Goal: Task Accomplishment & Management: Manage account settings

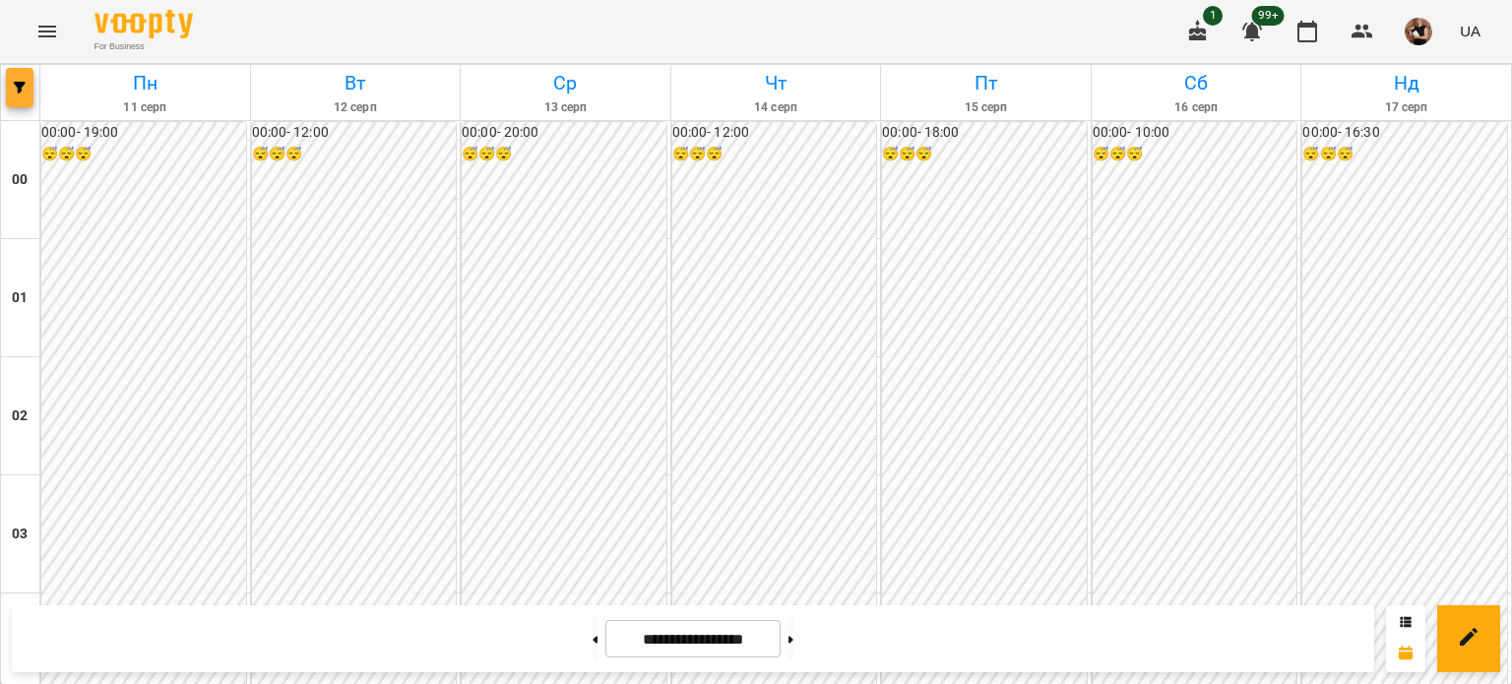
click at [24, 85] on icon "button" at bounding box center [20, 88] width 12 height 12
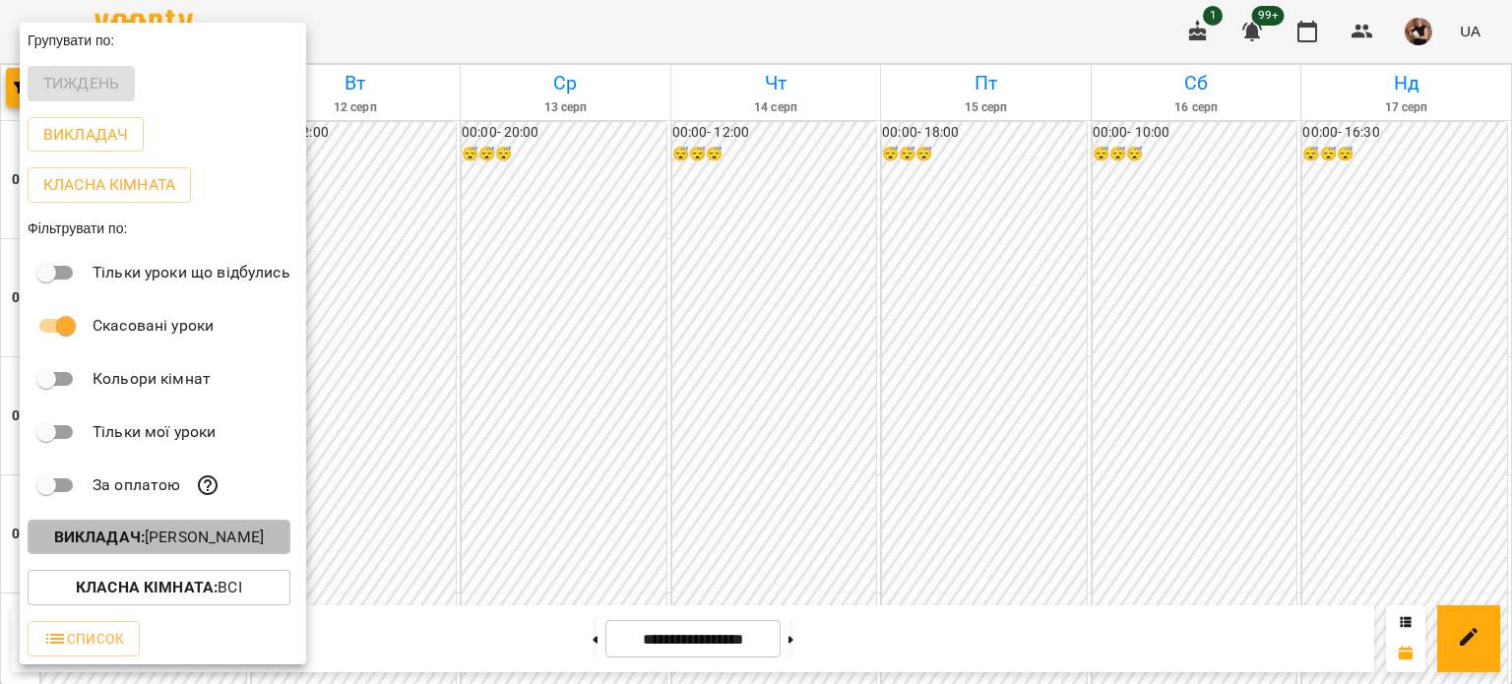
click at [135, 554] on button "Викладач : [PERSON_NAME]" at bounding box center [159, 537] width 263 height 35
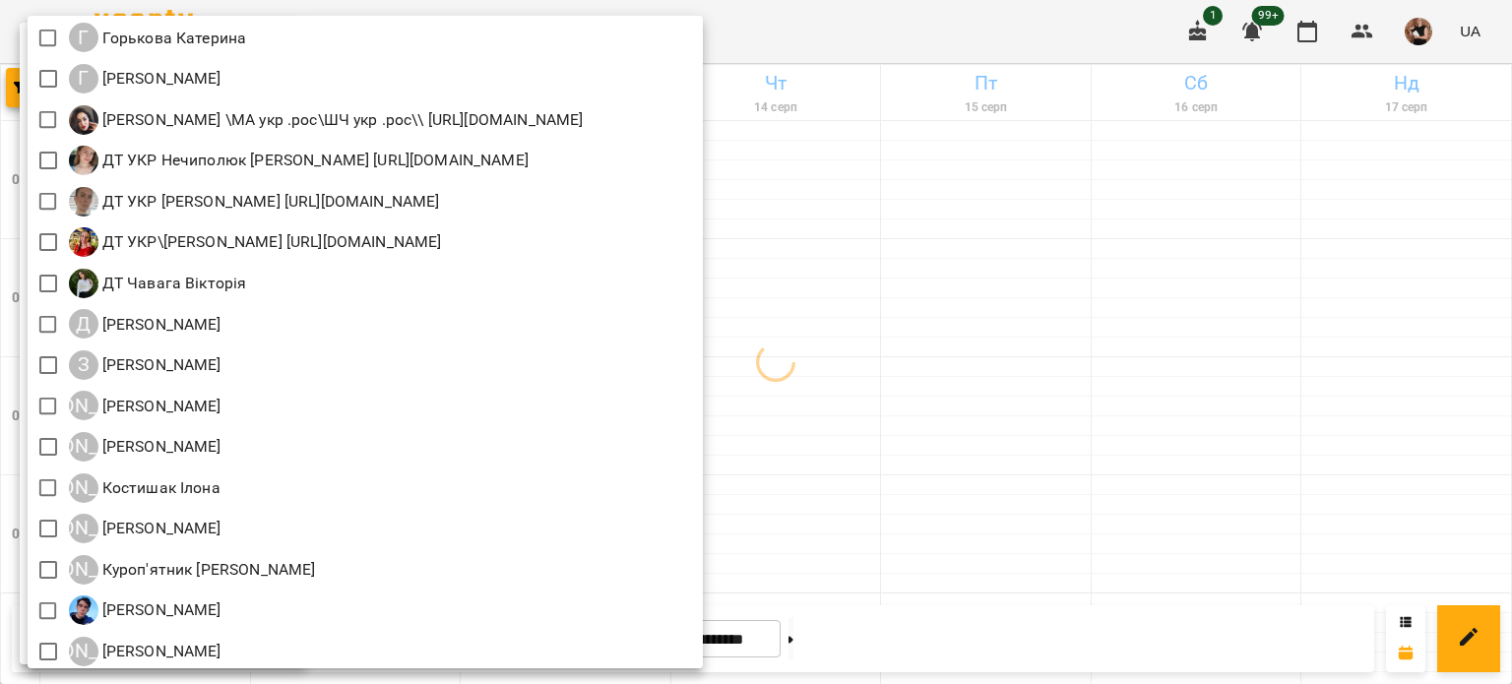
scroll to position [738, 0]
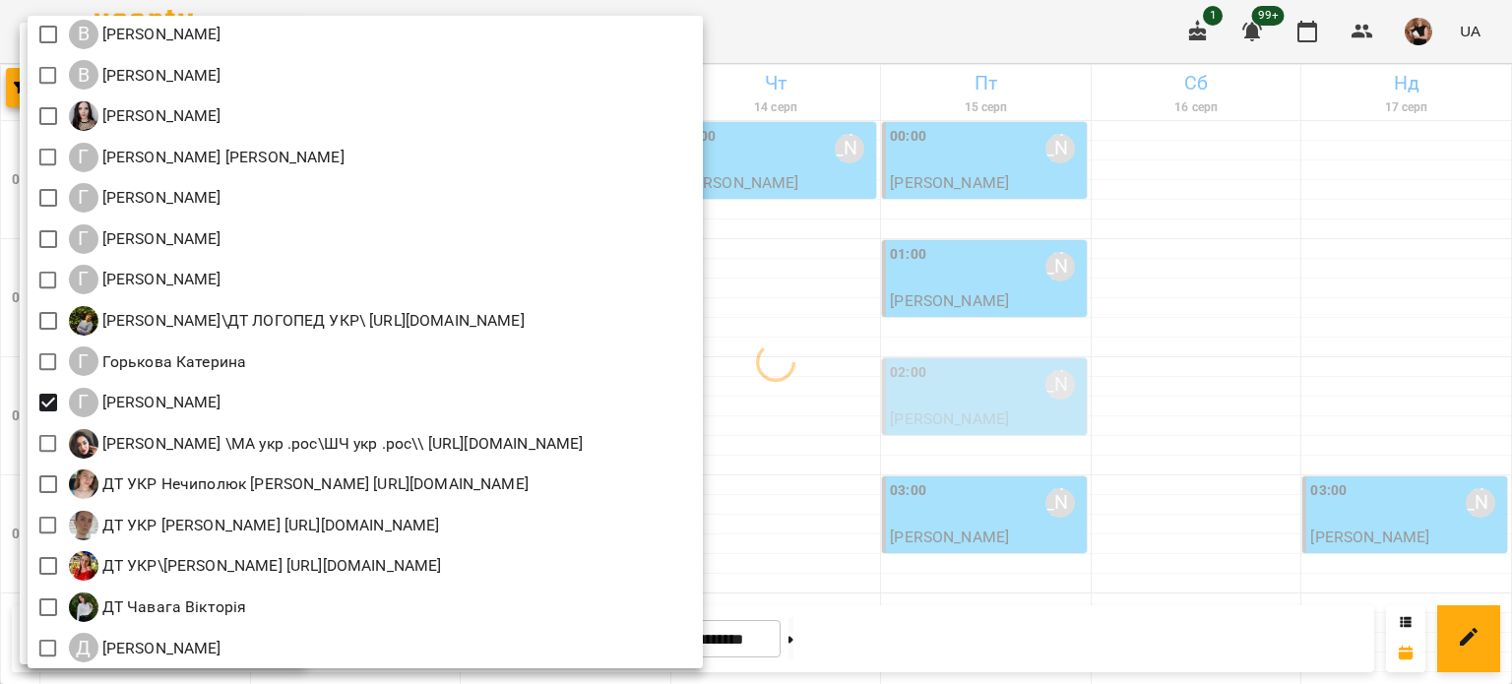
click at [1197, 358] on div at bounding box center [756, 342] width 1512 height 684
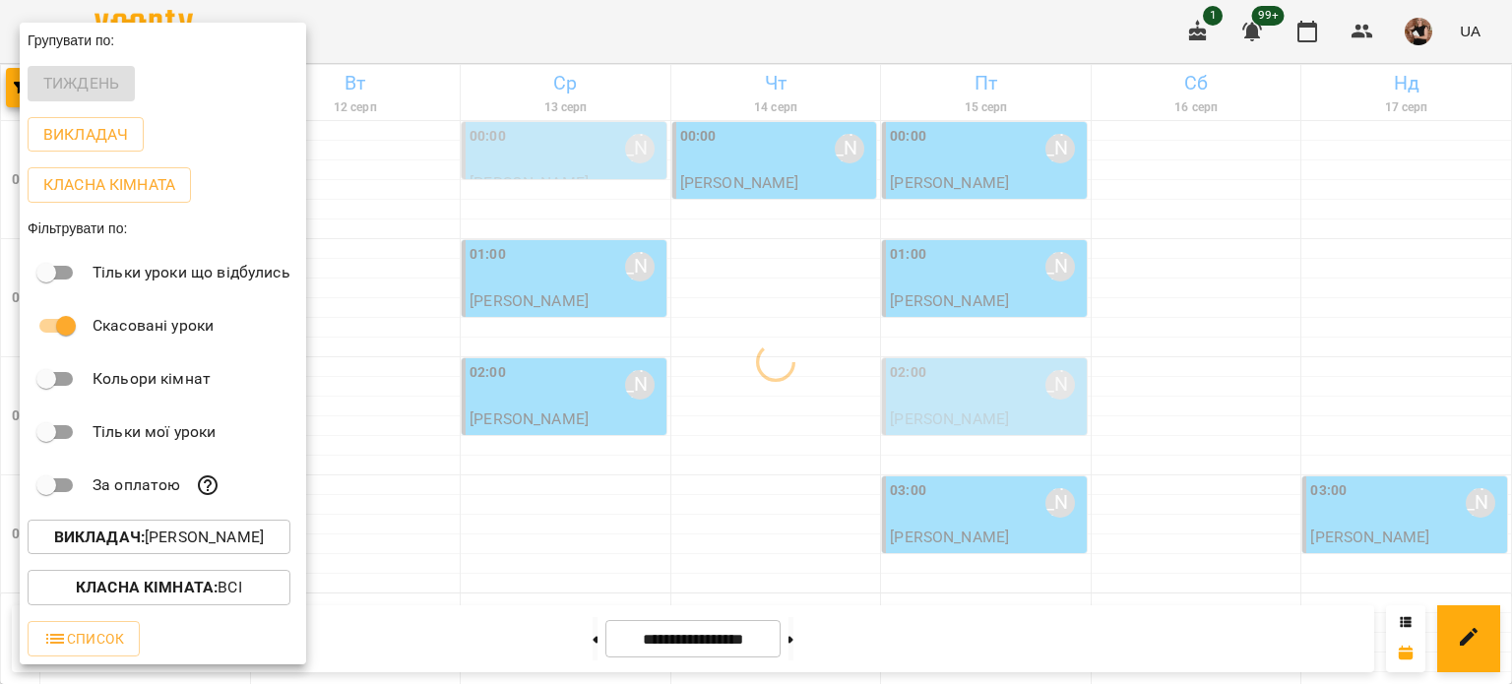
click at [1197, 358] on div at bounding box center [756, 342] width 1512 height 684
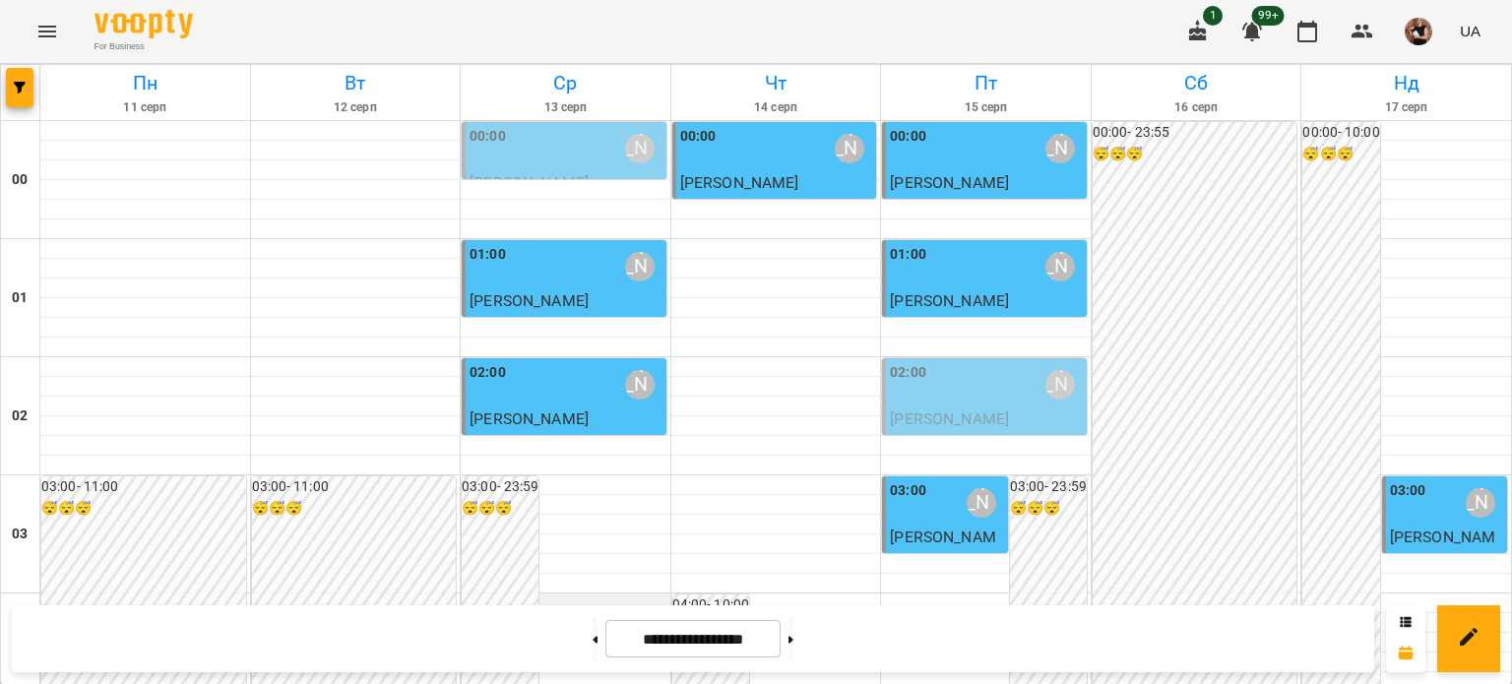
scroll to position [492, 0]
click at [14, 82] on icon "button" at bounding box center [20, 88] width 12 height 12
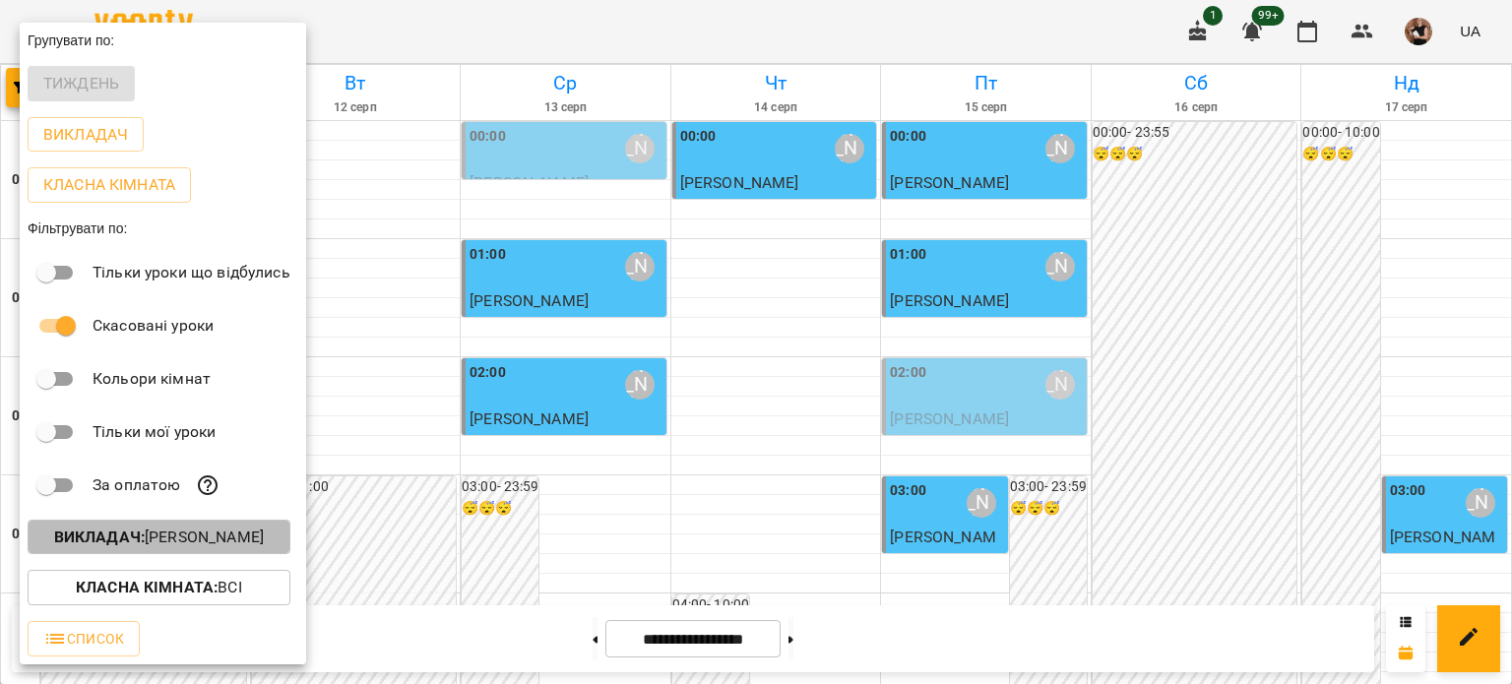
click at [161, 537] on p "Викладач : [PERSON_NAME]" at bounding box center [159, 537] width 210 height 24
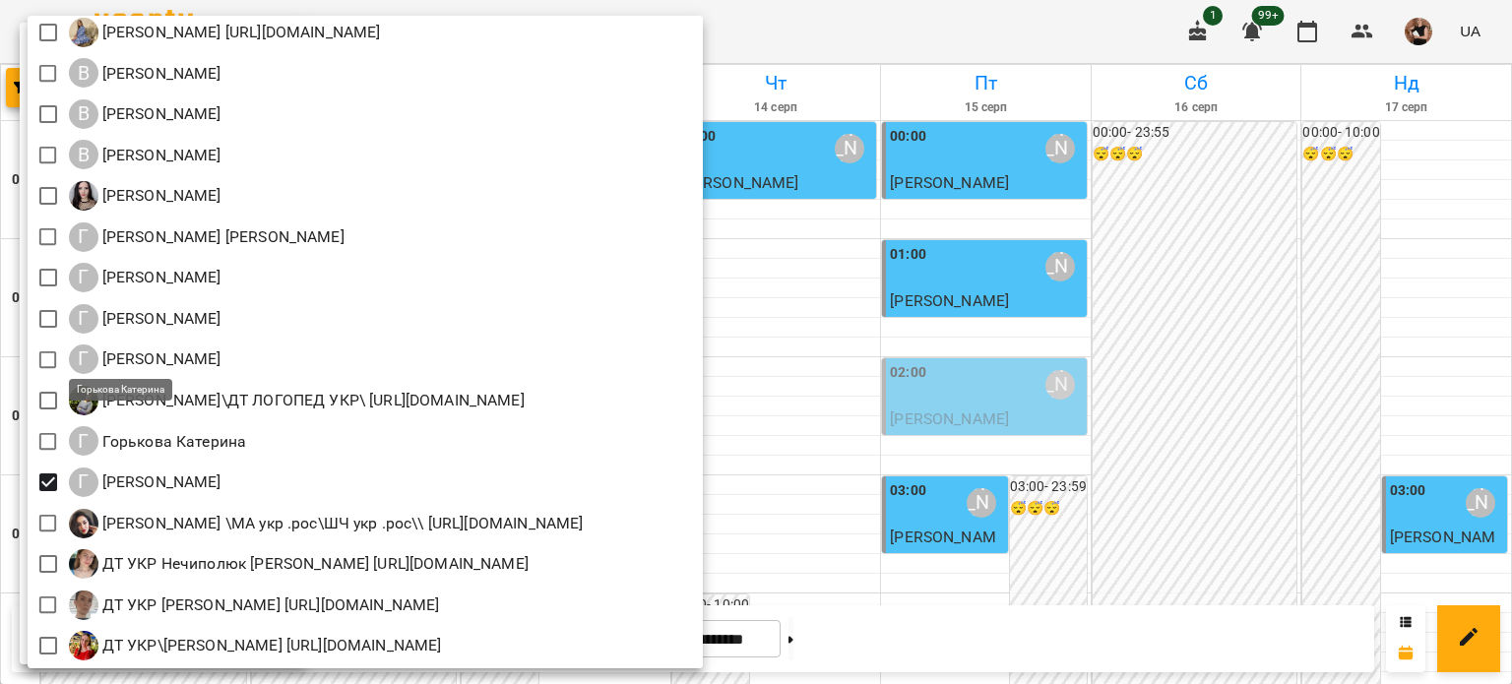
scroll to position [689, 0]
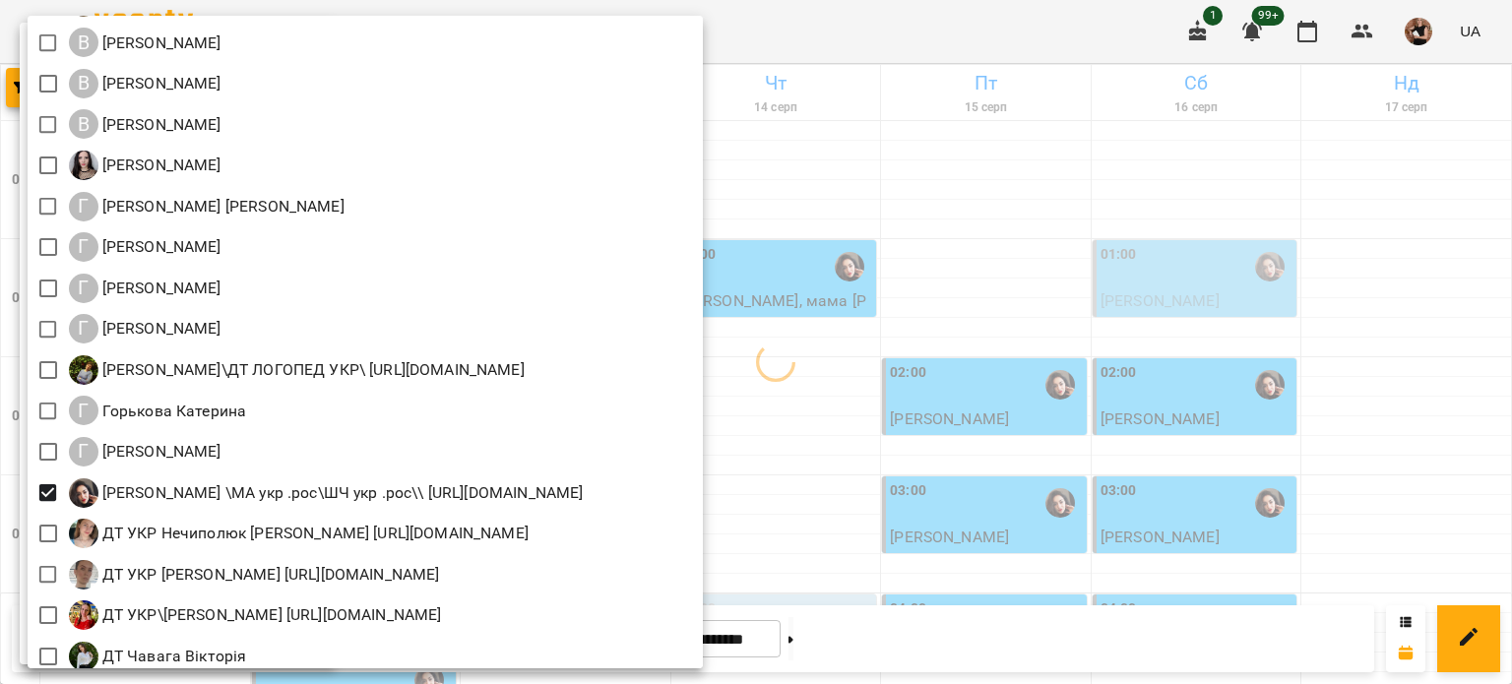
click at [990, 412] on div at bounding box center [756, 342] width 1512 height 684
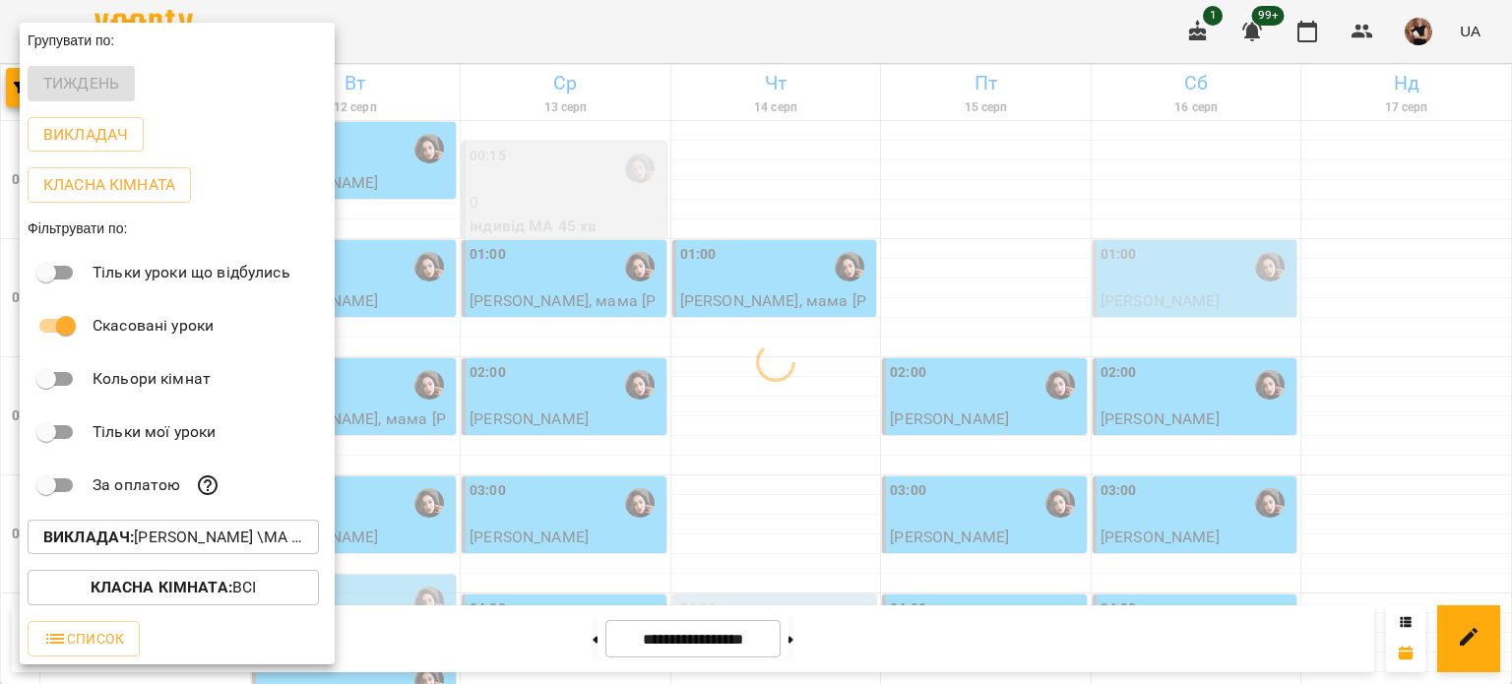
click at [566, 483] on div at bounding box center [756, 342] width 1512 height 684
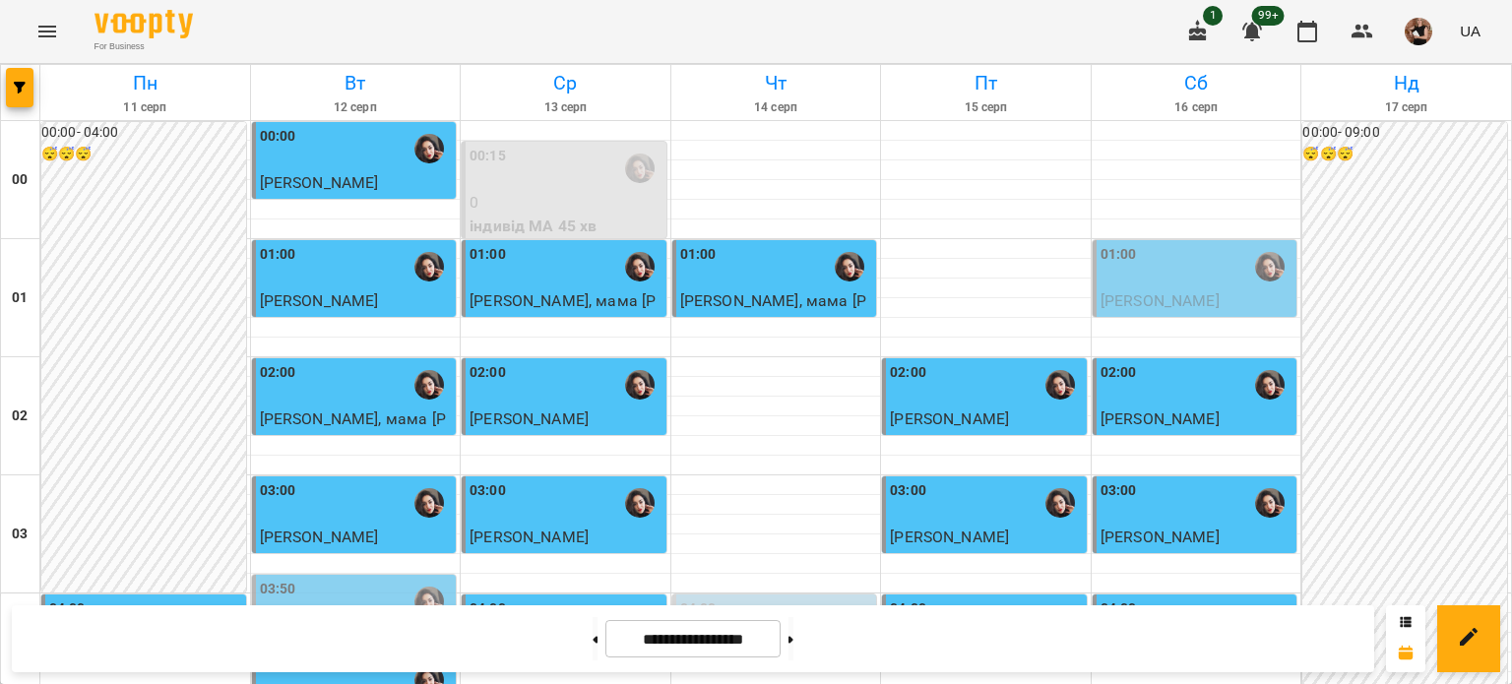
scroll to position [295, 0]
click at [27, 70] on button "button" at bounding box center [20, 87] width 28 height 39
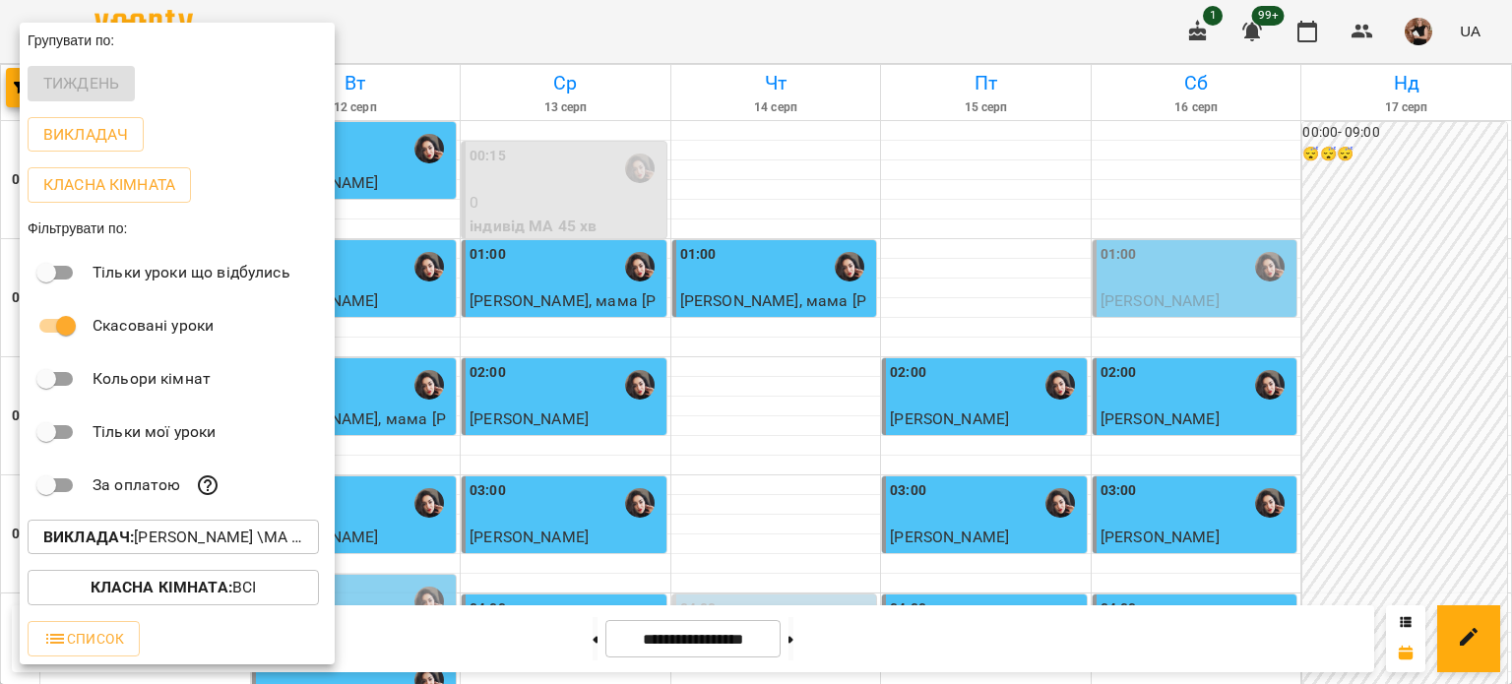
click at [189, 542] on p "Викладач : [PERSON_NAME] \МА укр .рос\ШЧ укр .рос\\ [URL][DOMAIN_NAME]" at bounding box center [173, 537] width 260 height 24
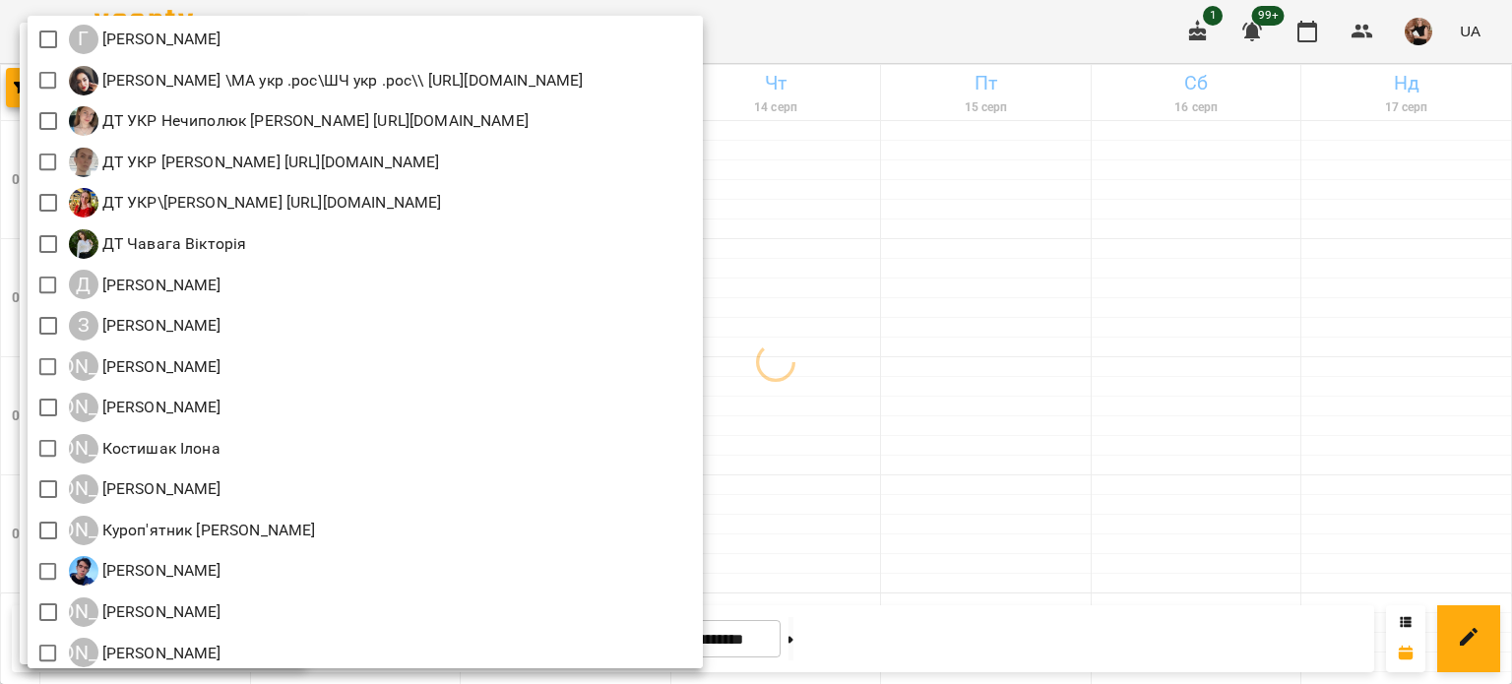
scroll to position [1378, 0]
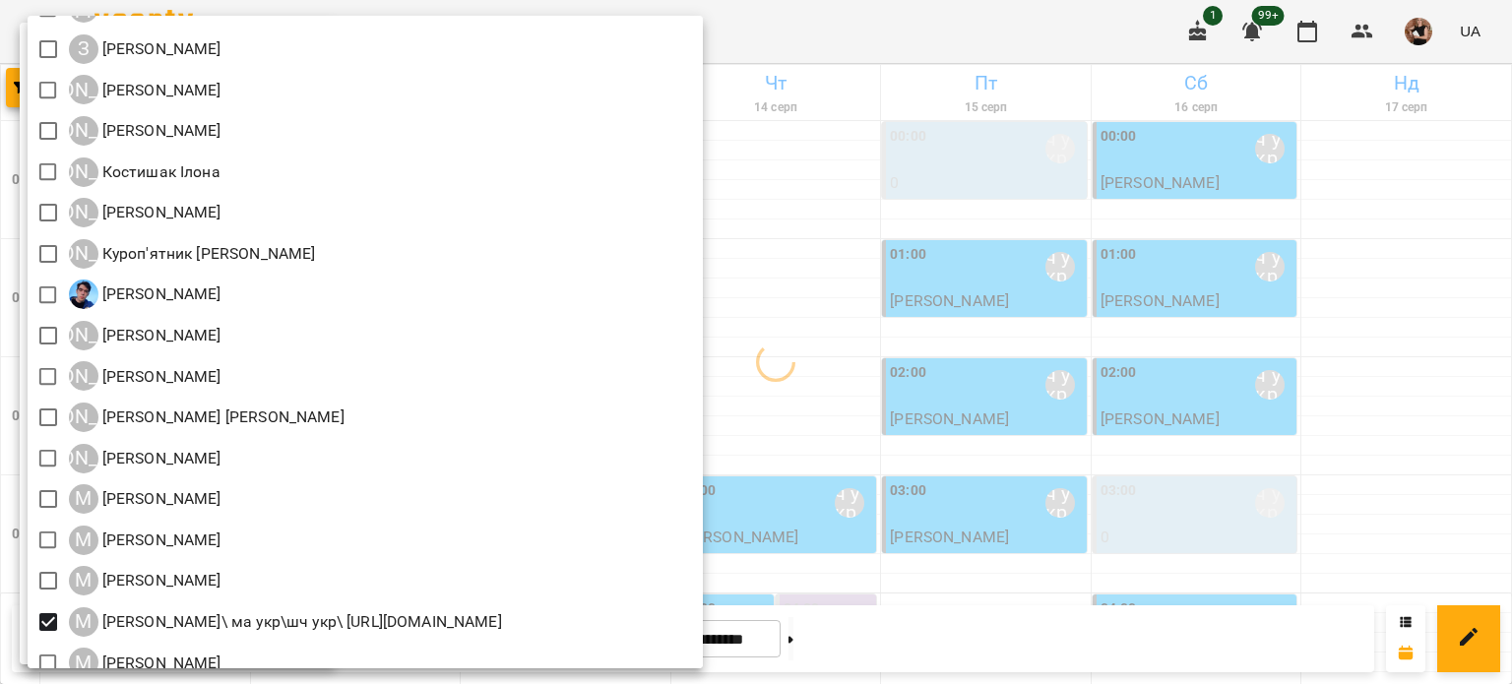
click at [1199, 453] on div at bounding box center [756, 342] width 1512 height 684
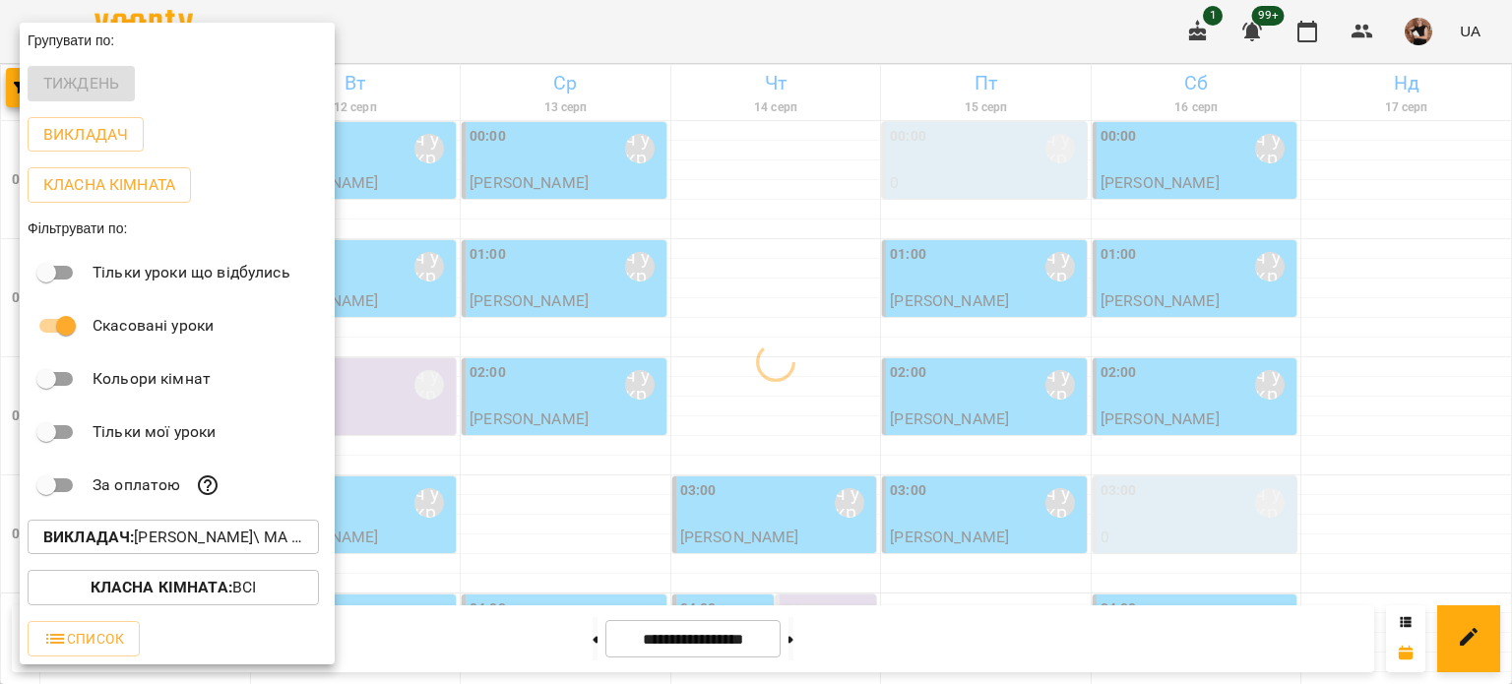
click at [1201, 495] on div at bounding box center [756, 342] width 1512 height 684
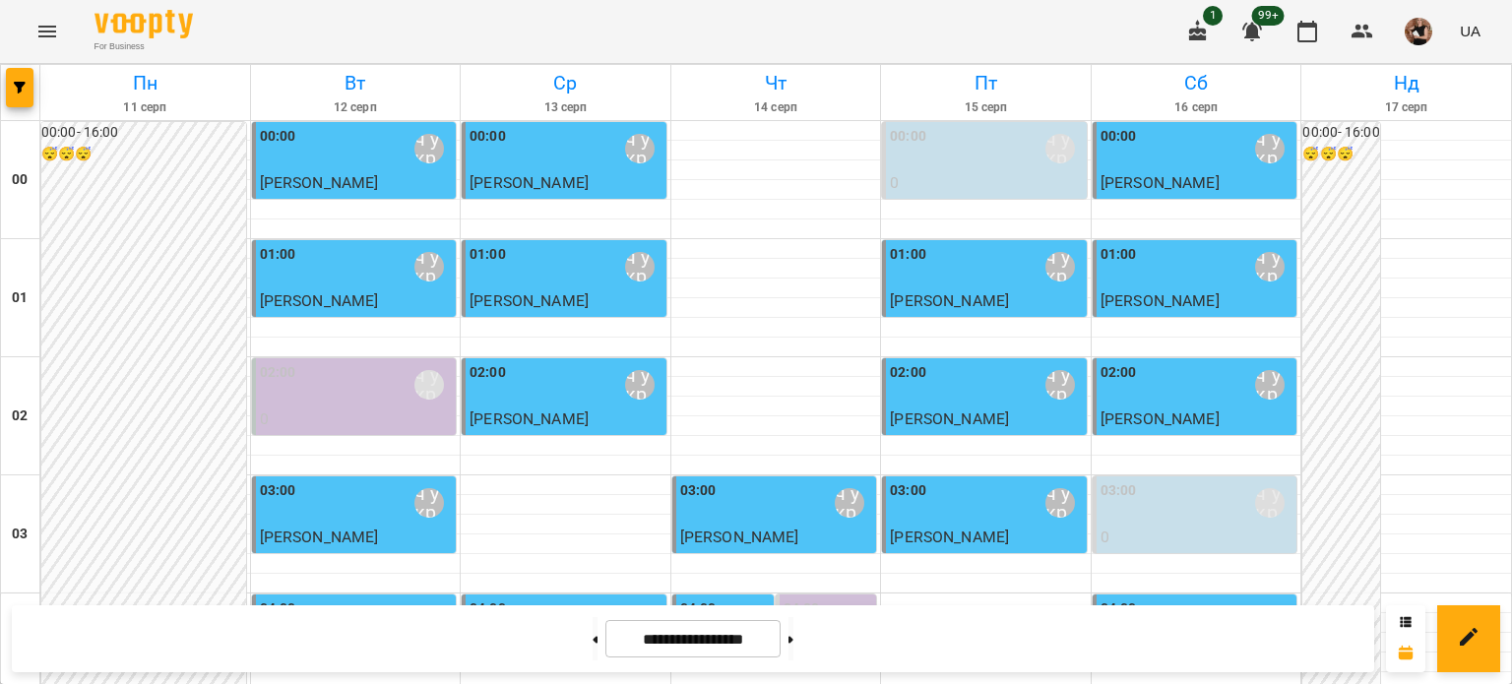
scroll to position [197, 0]
click at [789, 624] on div at bounding box center [790, 638] width 21 height 43
click at [793, 628] on button at bounding box center [790, 638] width 5 height 43
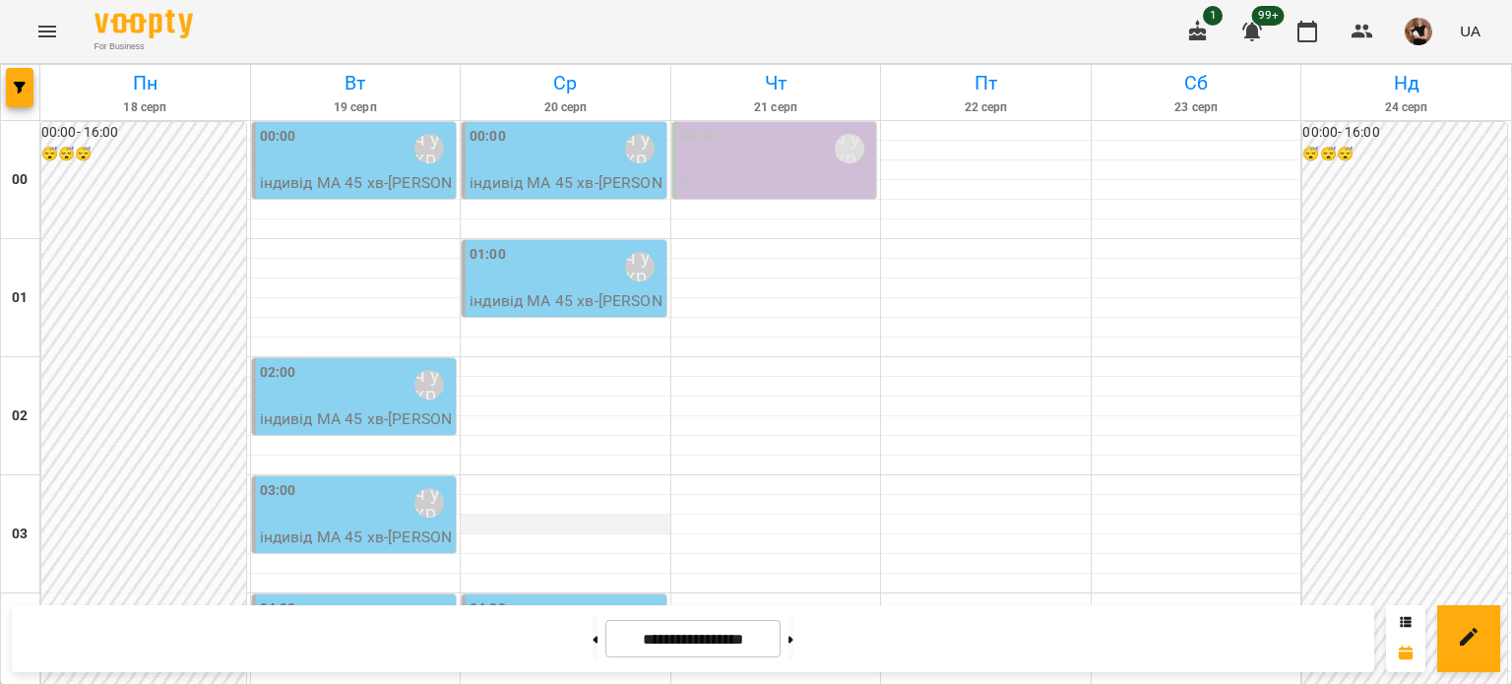
scroll to position [0, 0]
click at [793, 658] on button at bounding box center [790, 638] width 5 height 43
type input "**********"
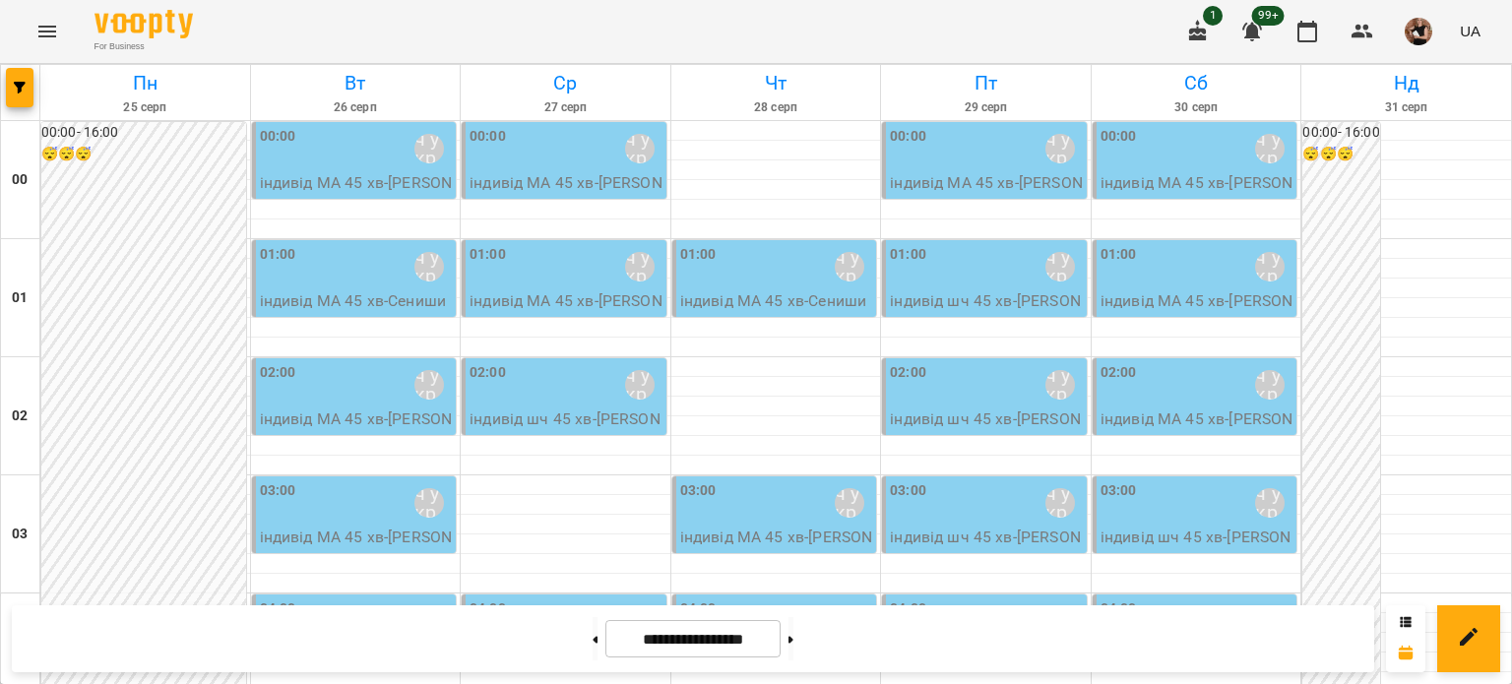
scroll to position [197, 0]
